Goal: Task Accomplishment & Management: Use online tool/utility

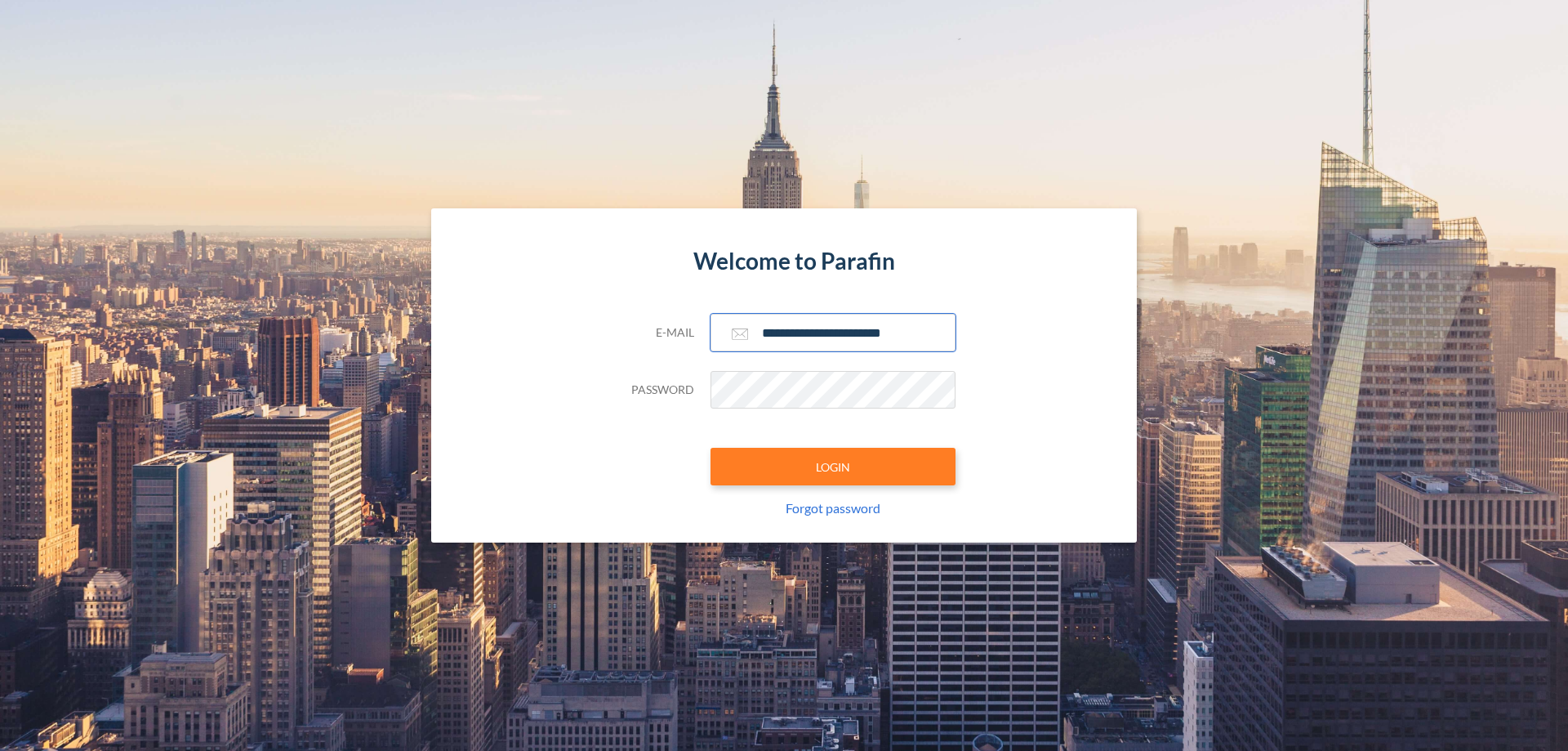
type input "**********"
click at [833, 467] on button "LOGIN" at bounding box center [833, 467] width 245 height 38
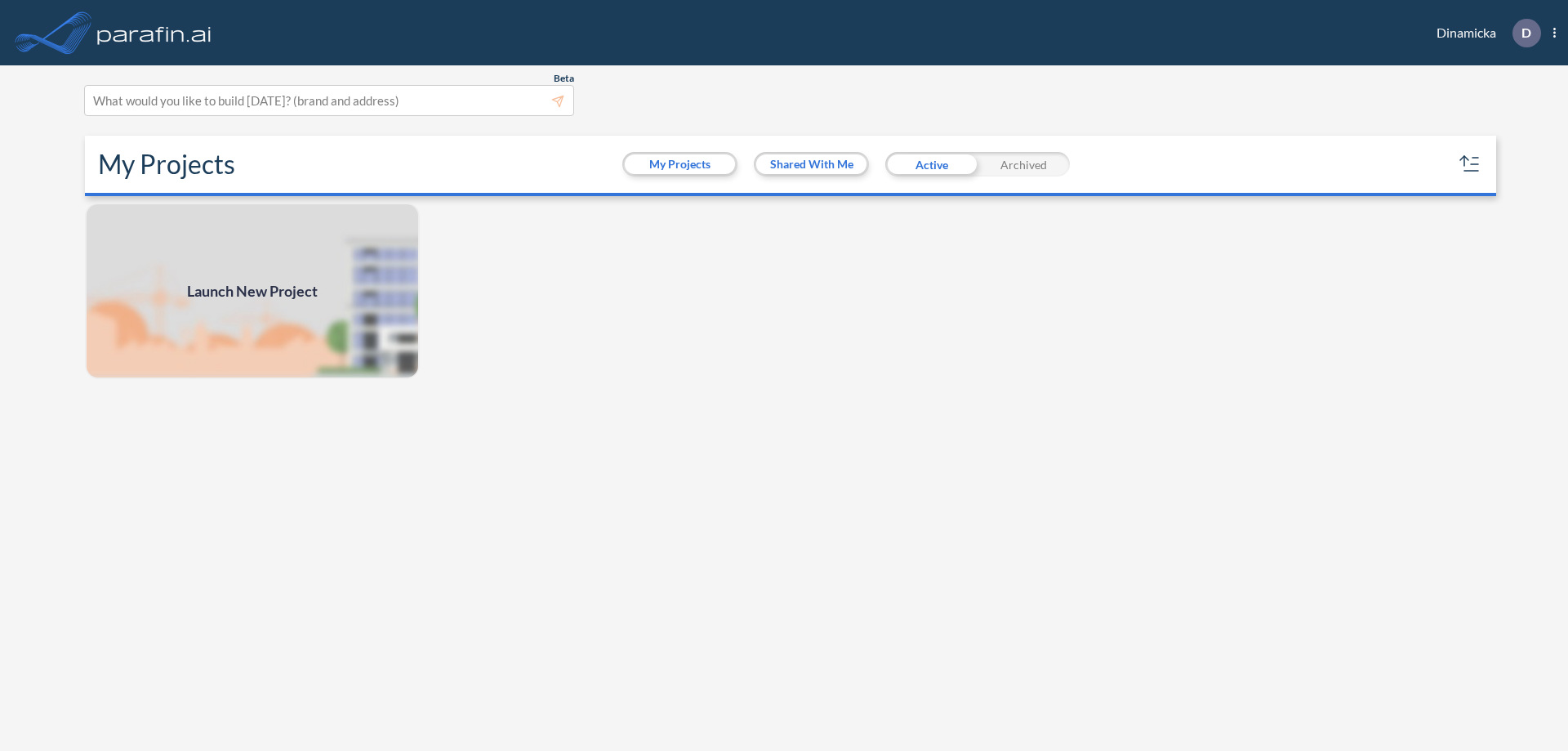
scroll to position [4, 0]
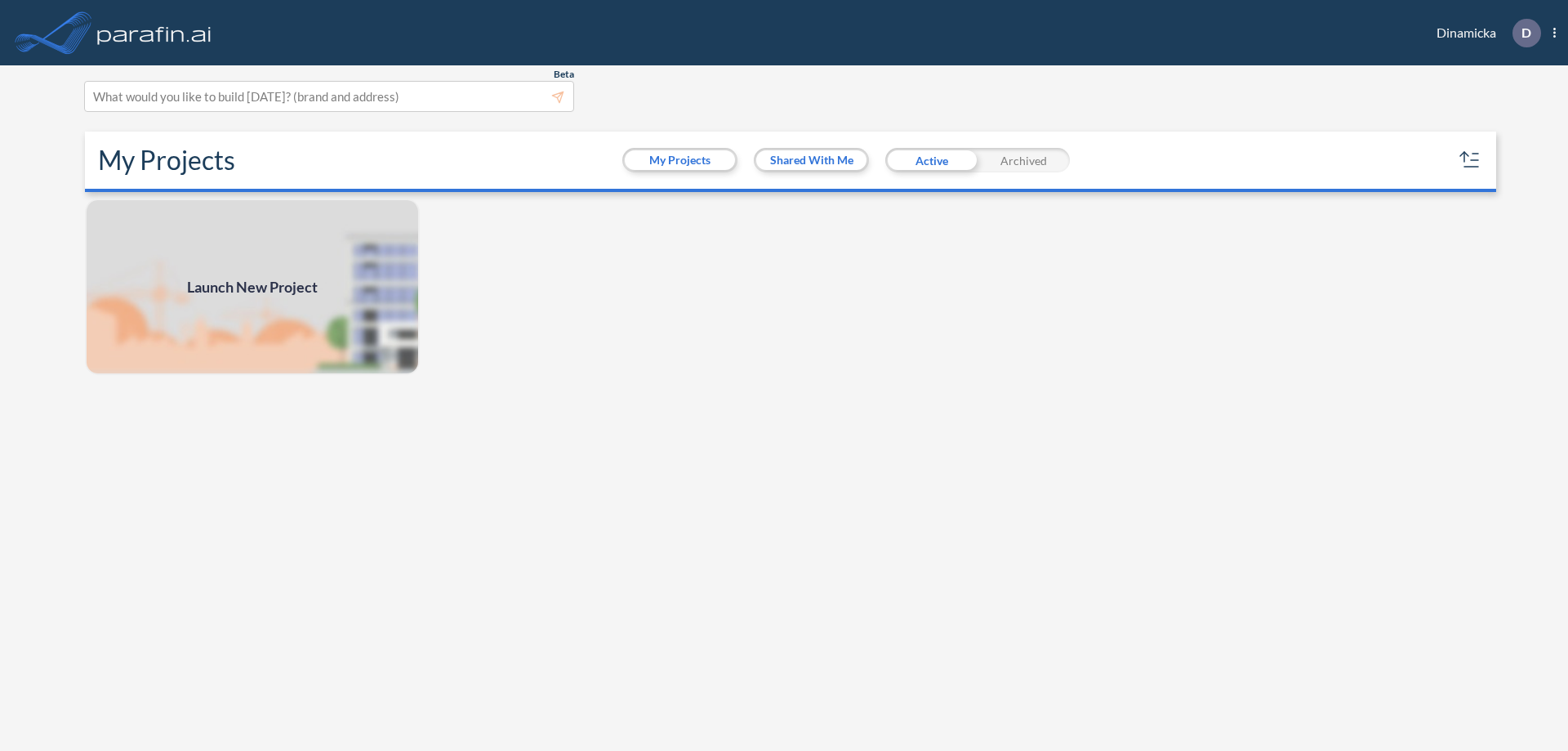
click at [253, 287] on span "Launch New Project" at bounding box center [252, 286] width 130 height 22
